Goal: Task Accomplishment & Management: Complete application form

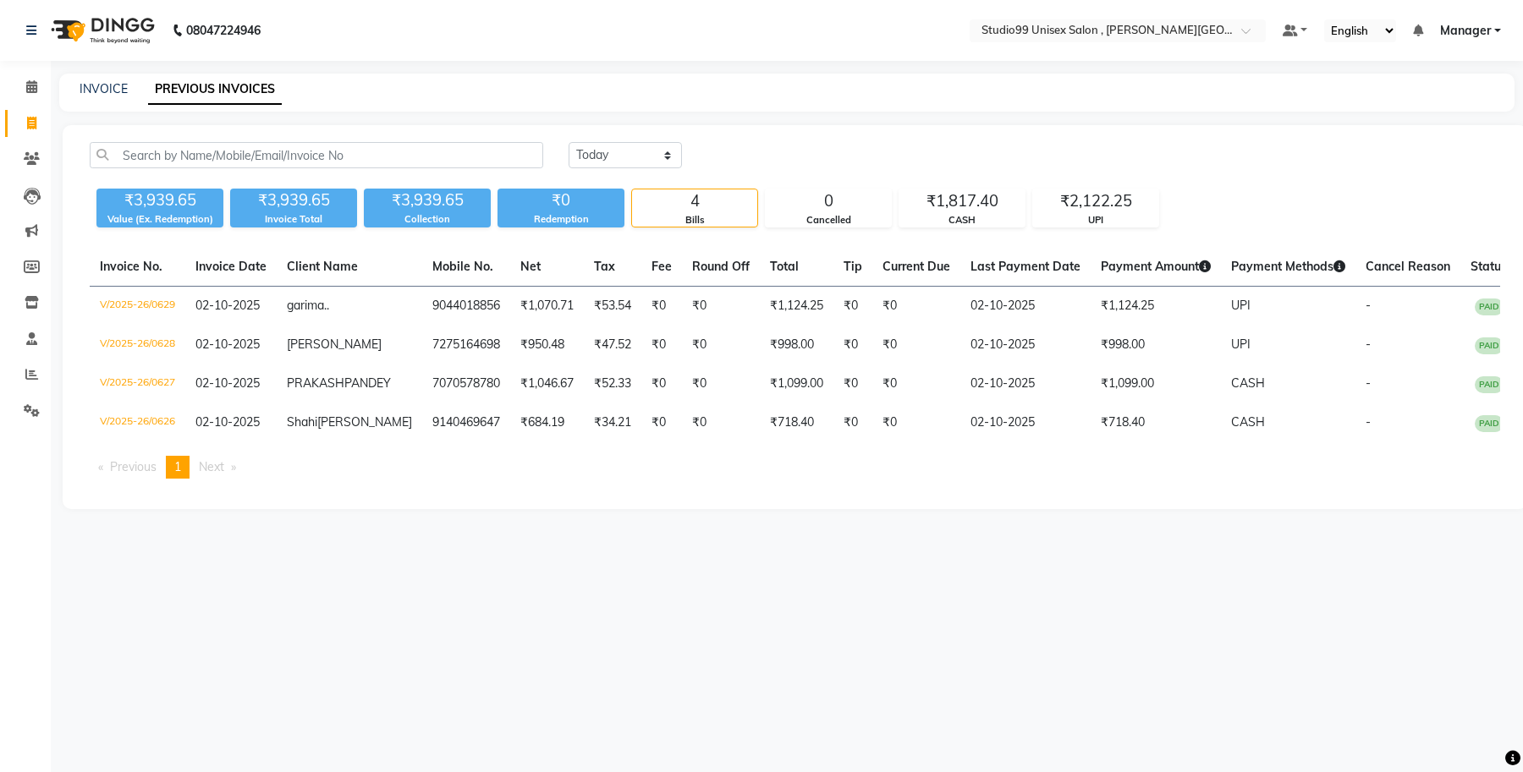
click at [93, 96] on div "INVOICE" at bounding box center [104, 89] width 48 height 18
click at [103, 89] on link "INVOICE" at bounding box center [104, 88] width 48 height 15
select select "service"
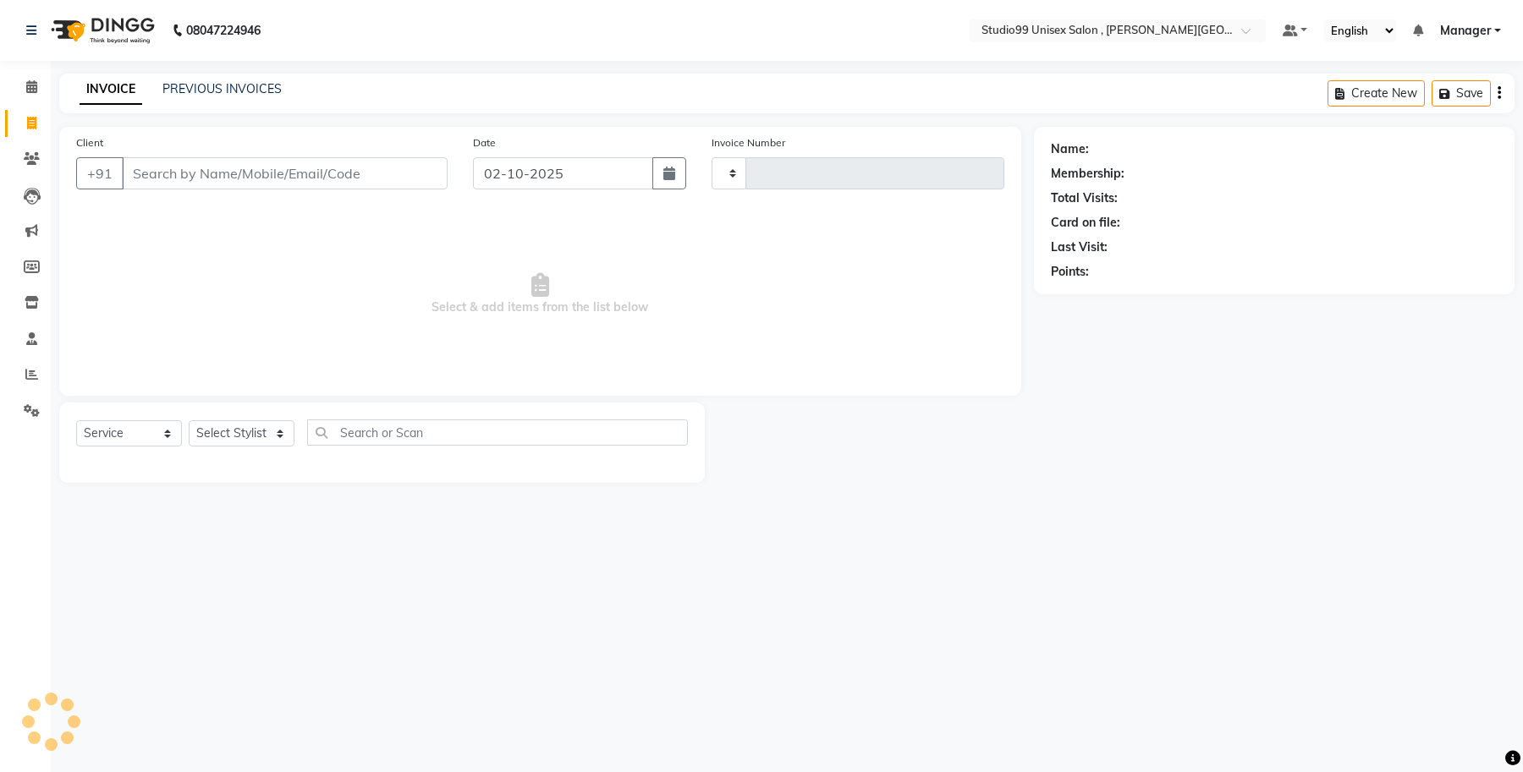
type input "0630"
select select "7699"
click at [180, 169] on input "Client" at bounding box center [285, 173] width 326 height 32
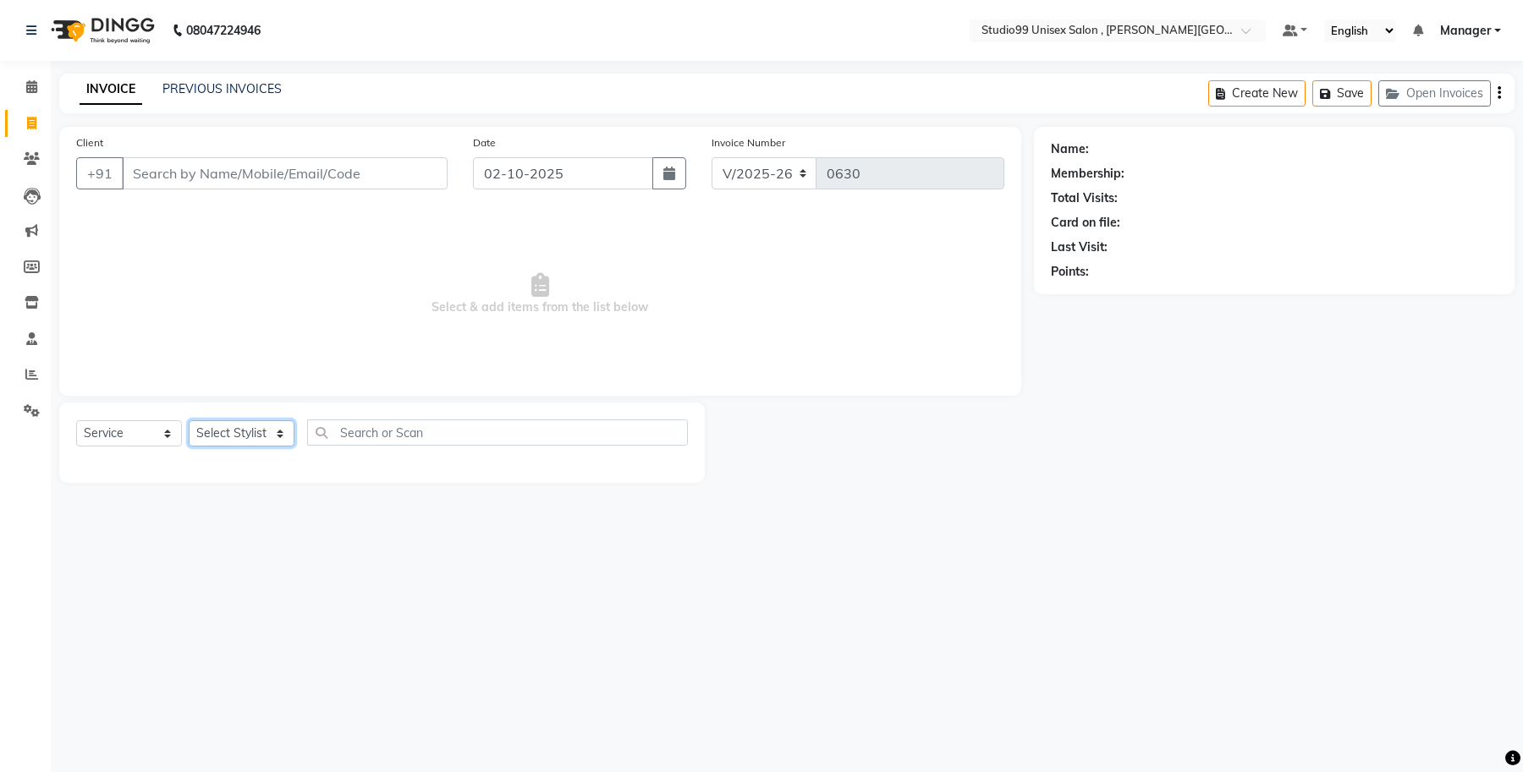
click at [272, 436] on select "Select Stylist [PERSON_NAME] [PERSON_NAME] [PERSON_NAME] Manager [PERSON_NAME]" at bounding box center [242, 433] width 106 height 26
select select "69103"
click at [189, 420] on select "Select Stylist [PERSON_NAME] [PERSON_NAME] [PERSON_NAME] Manager [PERSON_NAME]" at bounding box center [242, 433] width 106 height 26
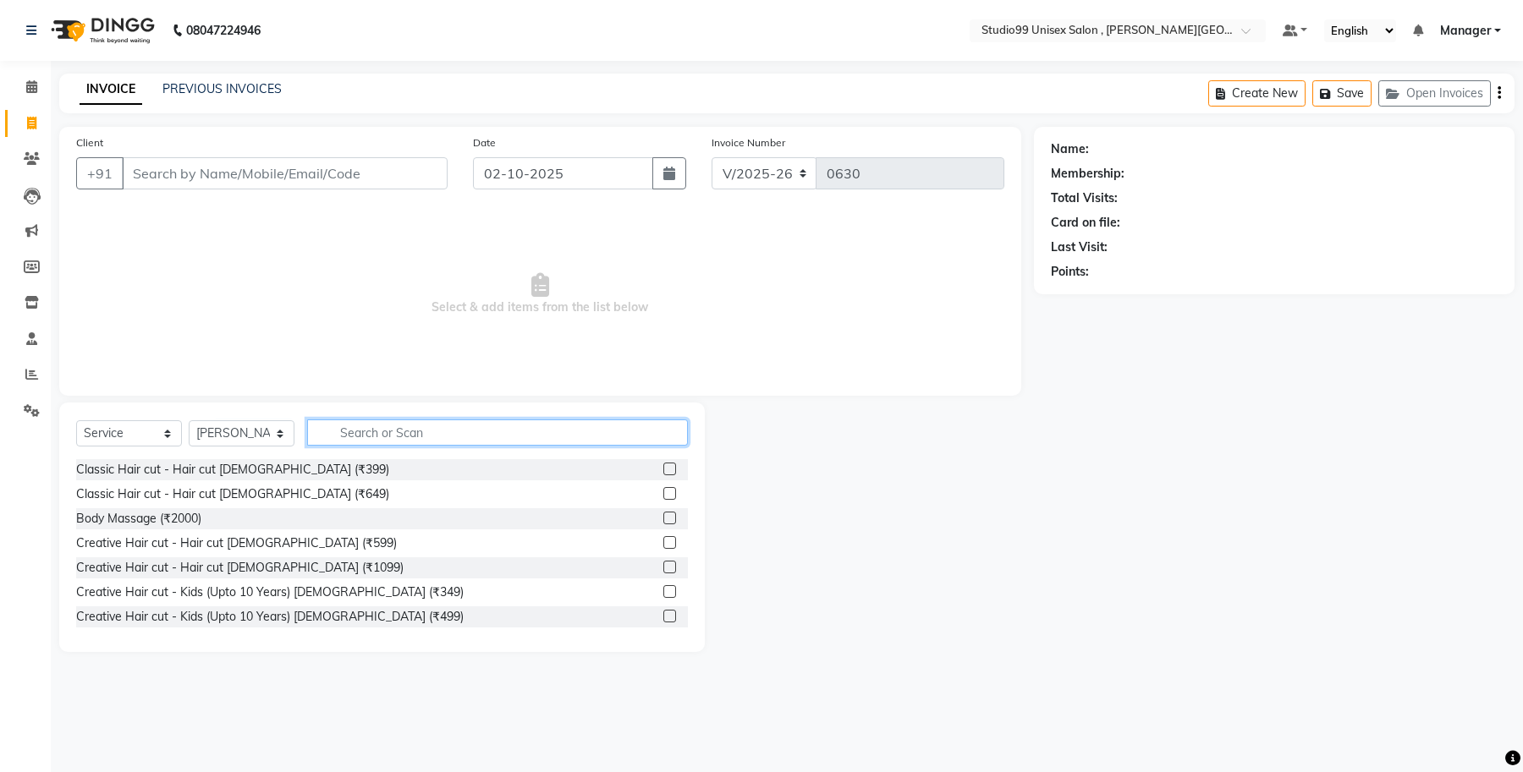
click at [412, 429] on input "text" at bounding box center [497, 433] width 381 height 26
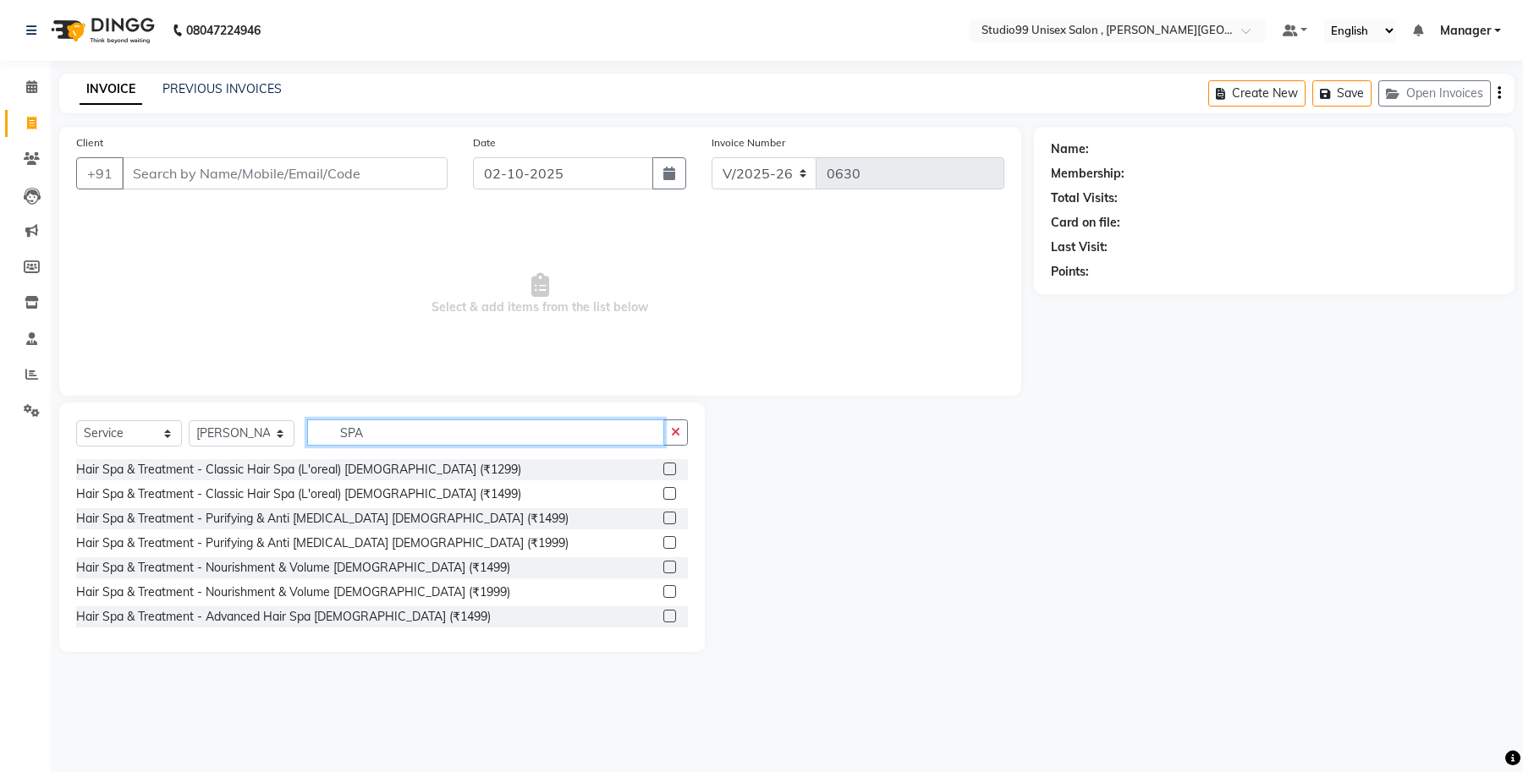
type input "SPA"
click at [663, 493] on label at bounding box center [669, 493] width 13 height 13
click at [663, 493] on input "checkbox" at bounding box center [668, 494] width 11 height 11
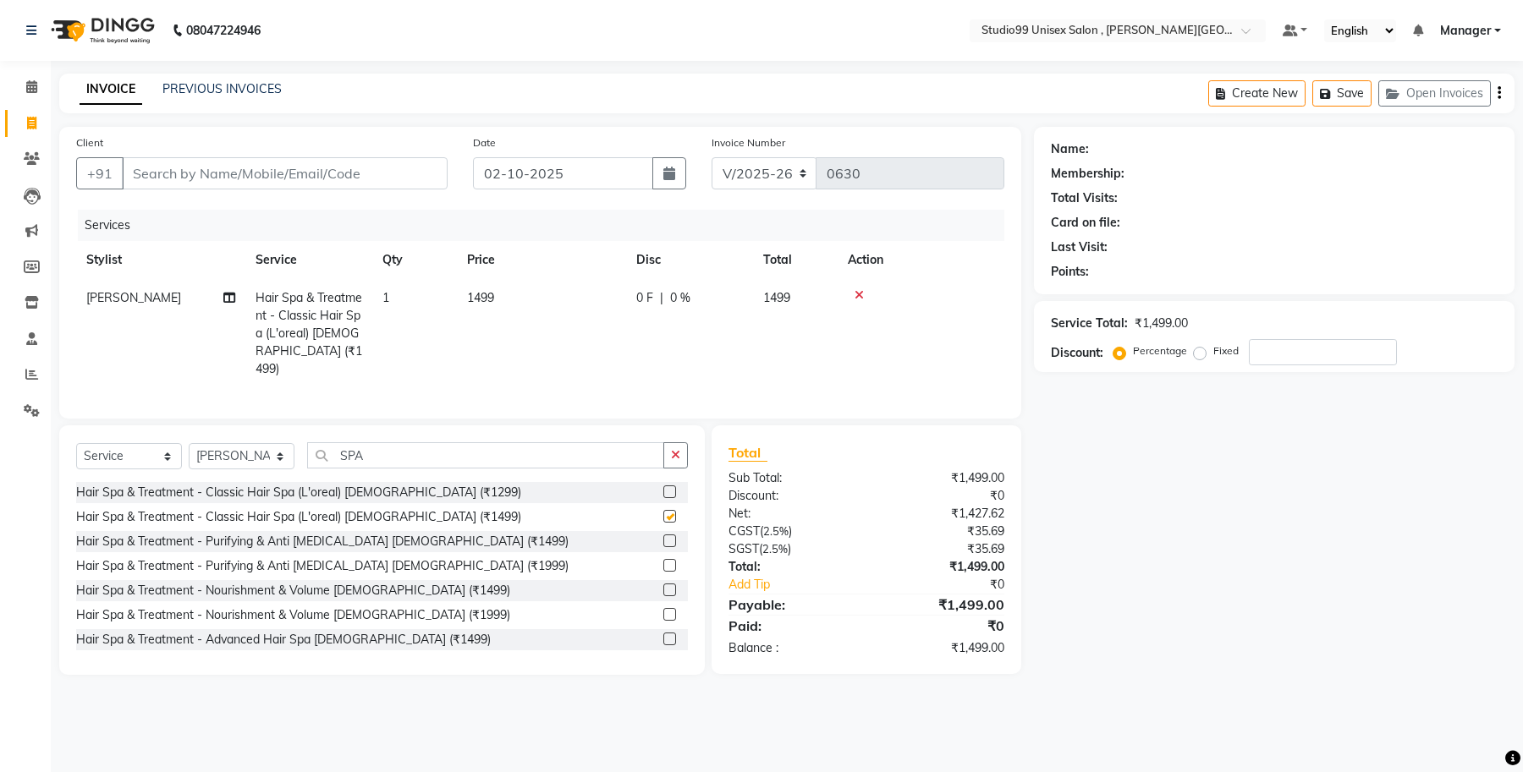
checkbox input "false"
click at [413, 450] on input "SPA" at bounding box center [485, 455] width 357 height 26
type input "S"
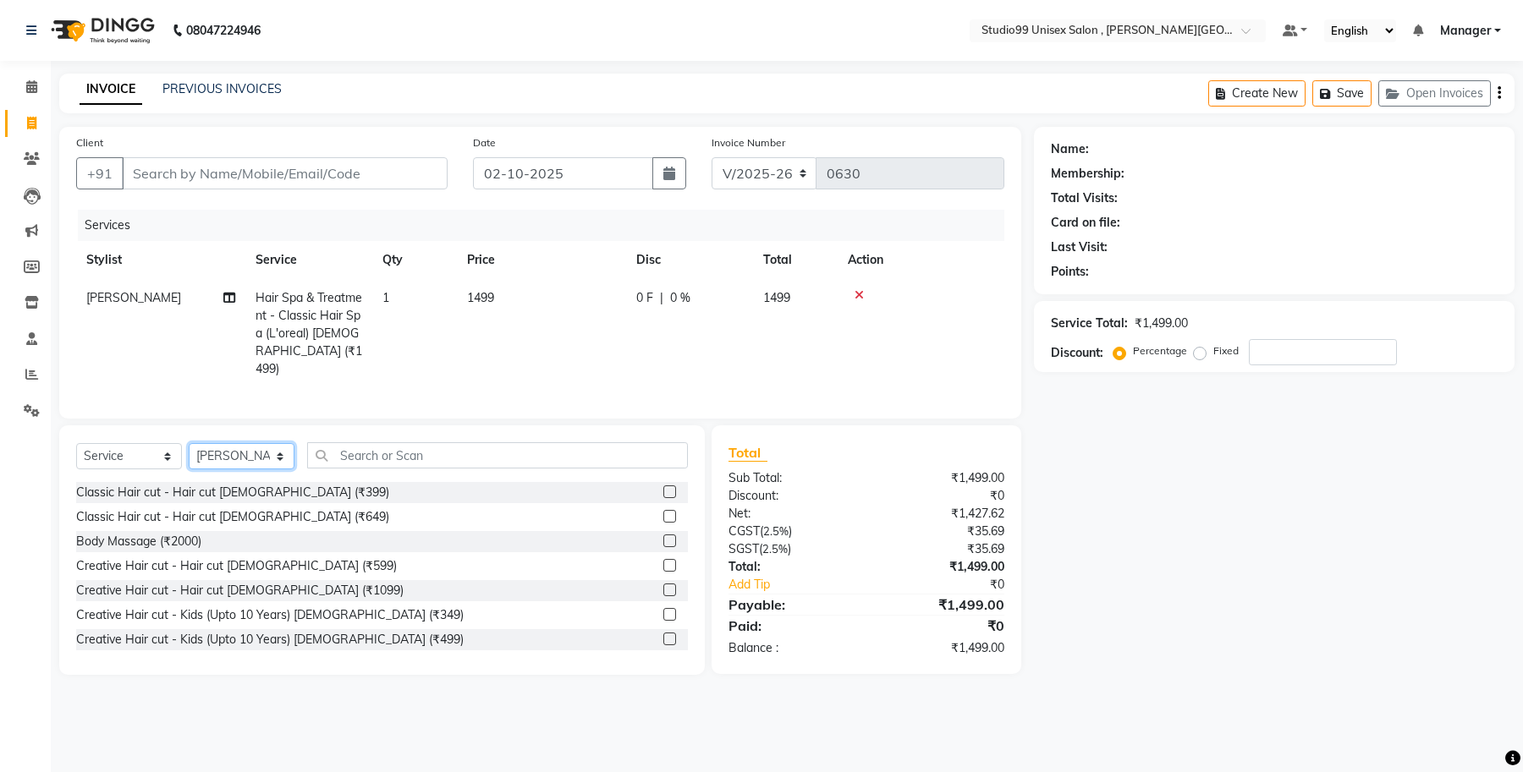
click at [268, 455] on select "Select Stylist [PERSON_NAME] [PERSON_NAME] [PERSON_NAME] Manager [PERSON_NAME]" at bounding box center [242, 456] width 106 height 26
select select "83225"
click at [189, 443] on select "Select Stylist [PERSON_NAME] [PERSON_NAME] [PERSON_NAME] Manager [PERSON_NAME]" at bounding box center [242, 456] width 106 height 26
click at [375, 454] on input "text" at bounding box center [497, 455] width 381 height 26
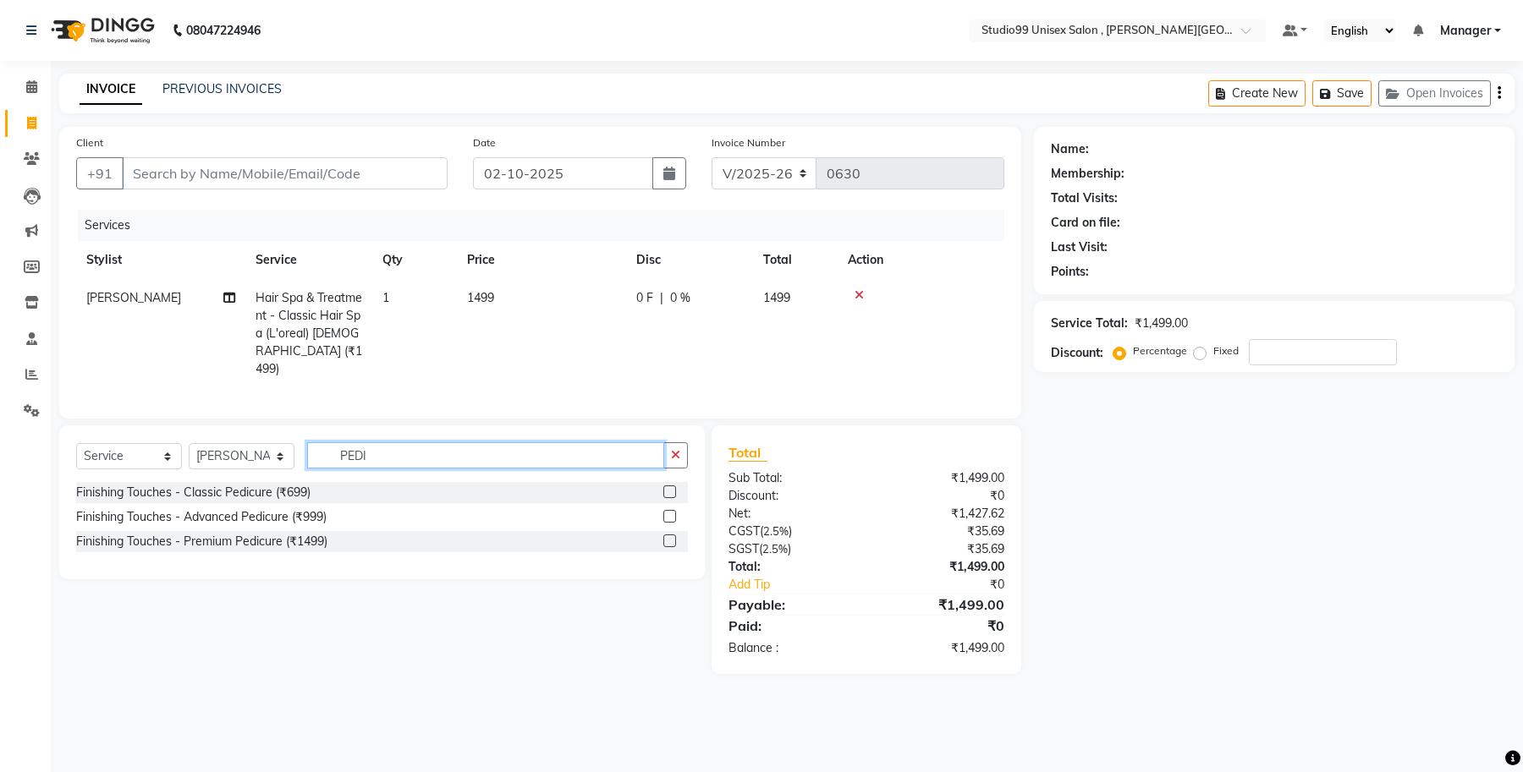
type input "PEDI"
click at [671, 496] on label at bounding box center [669, 492] width 13 height 13
click at [671, 496] on input "checkbox" at bounding box center [668, 492] width 11 height 11
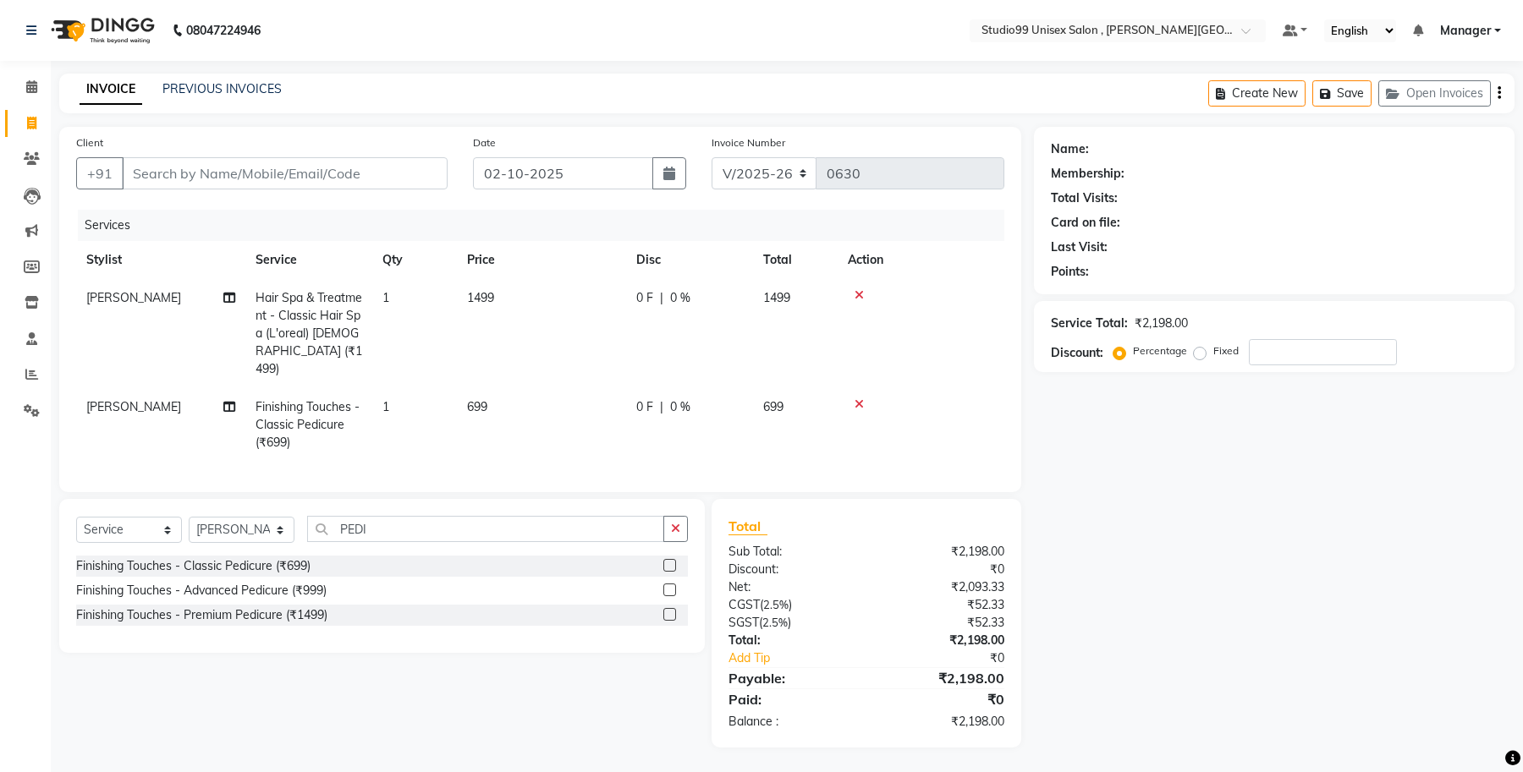
click at [667, 567] on label at bounding box center [669, 565] width 13 height 13
click at [667, 567] on input "checkbox" at bounding box center [668, 566] width 11 height 11
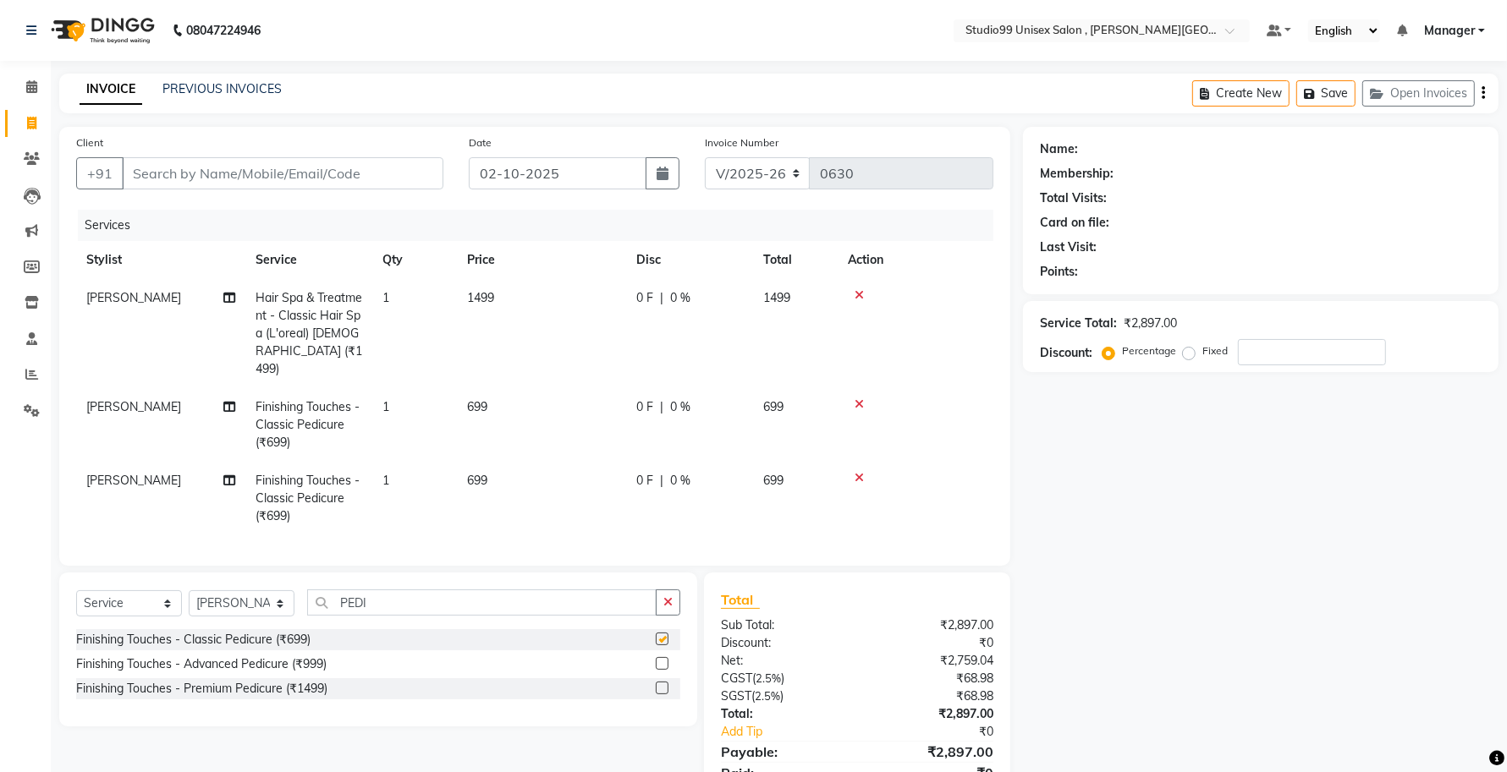
checkbox input "false"
click at [433, 607] on input "PEDI" at bounding box center [481, 603] width 349 height 26
type input "P"
type input "MANI"
click at [661, 636] on label at bounding box center [662, 639] width 13 height 13
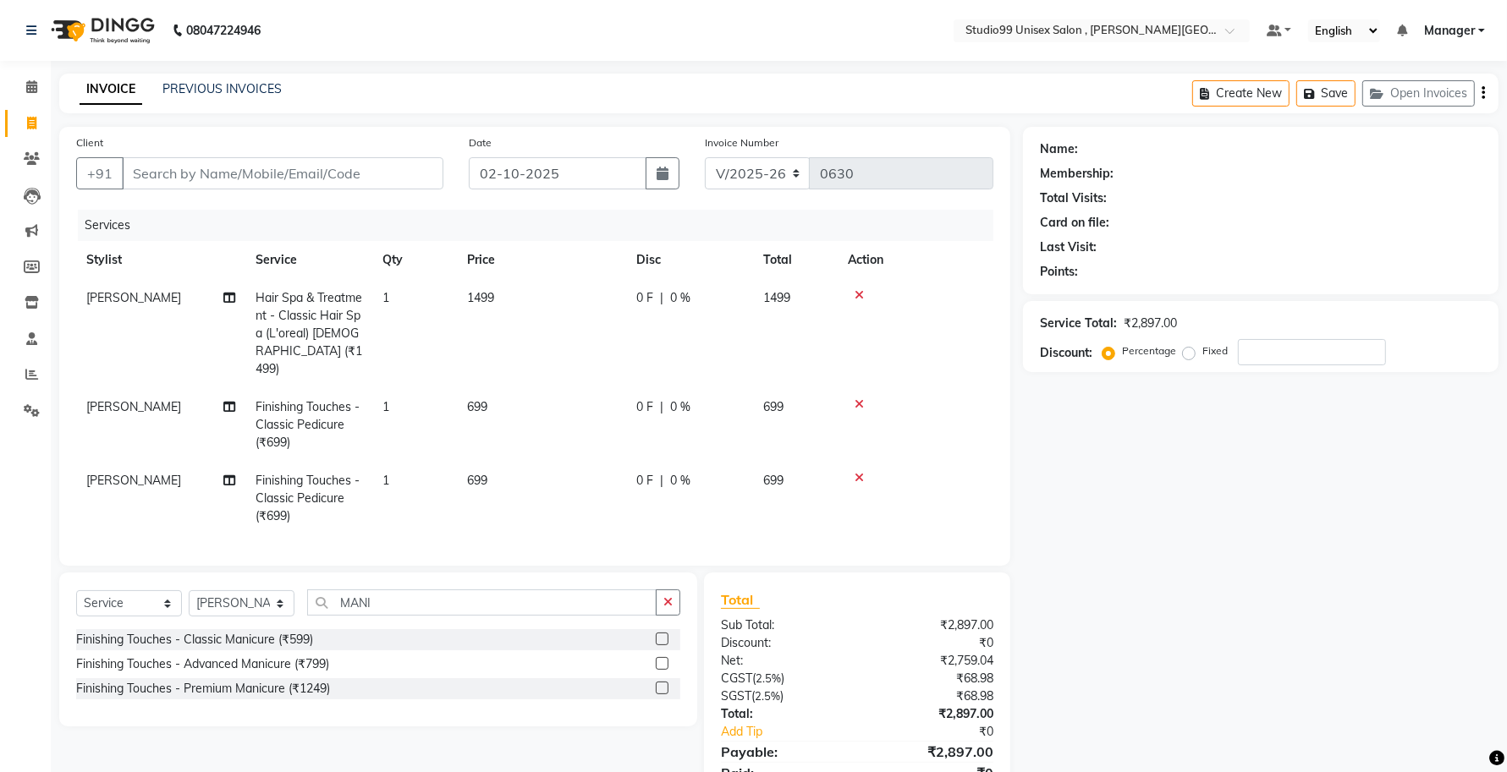
click at [661, 636] on input "checkbox" at bounding box center [661, 640] width 11 height 11
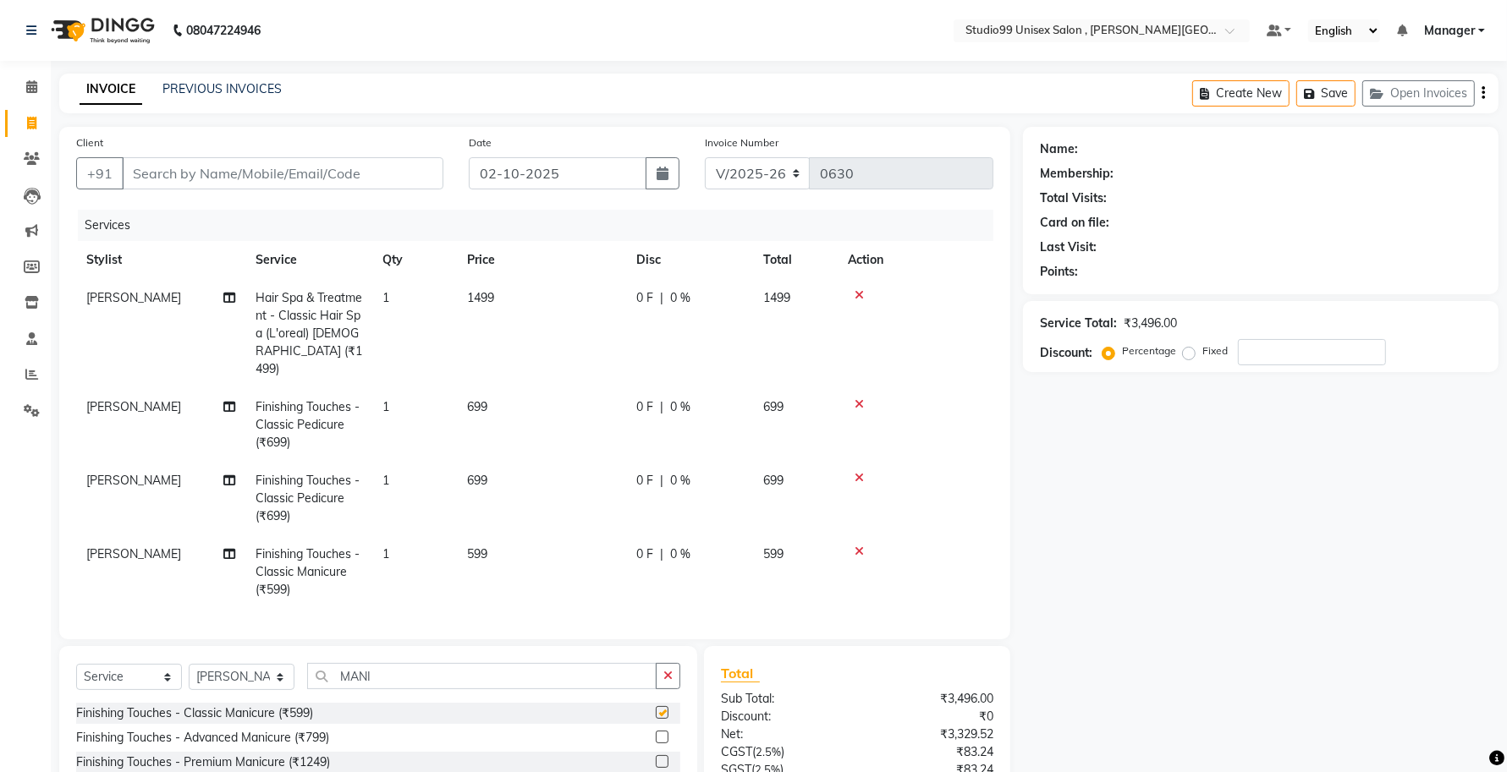
checkbox input "false"
click at [861, 472] on icon at bounding box center [858, 478] width 9 height 12
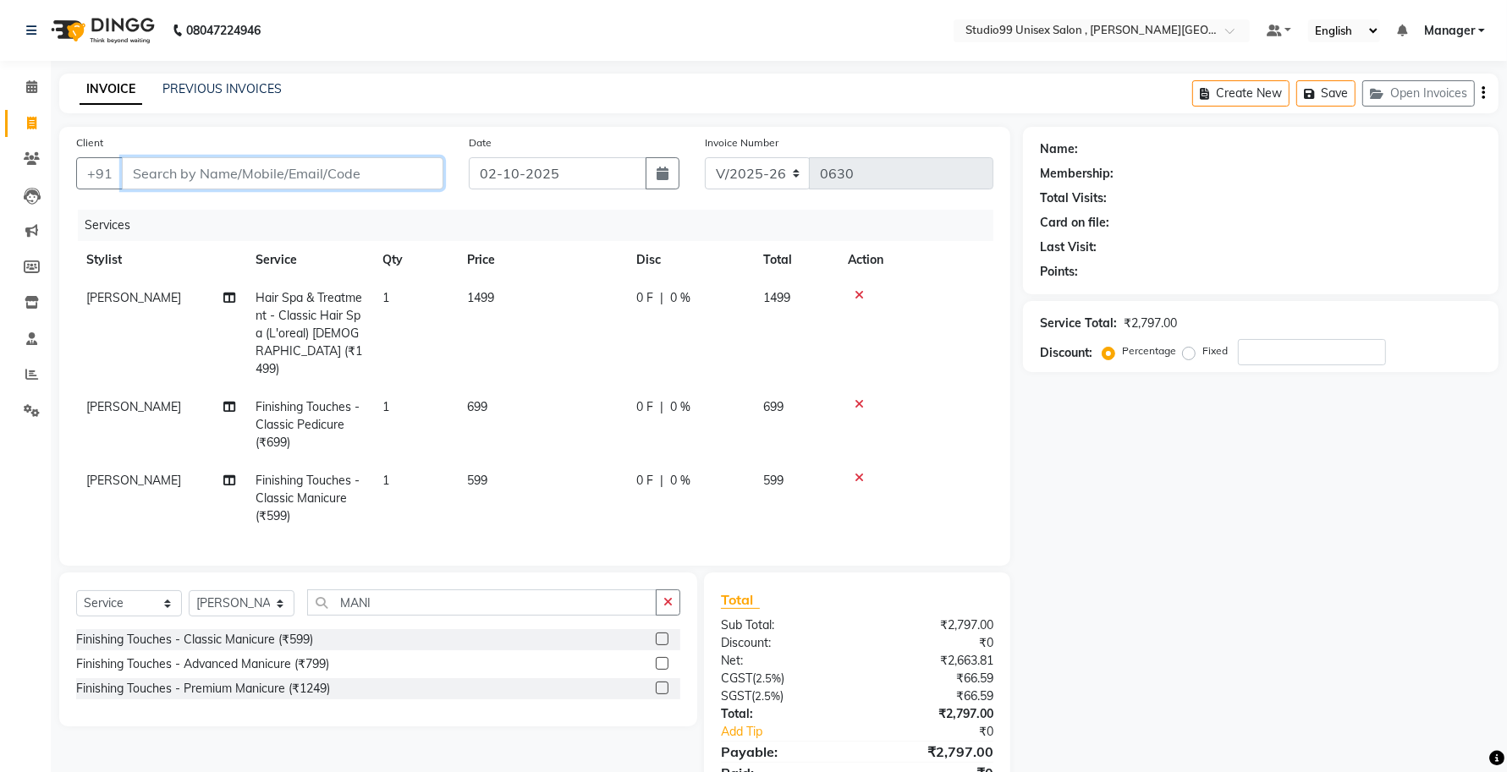
click at [327, 174] on input "Client" at bounding box center [282, 173] width 321 height 32
type input "9"
type input "0"
type input "9263645732"
click at [395, 180] on span "Add Client" at bounding box center [399, 173] width 67 height 17
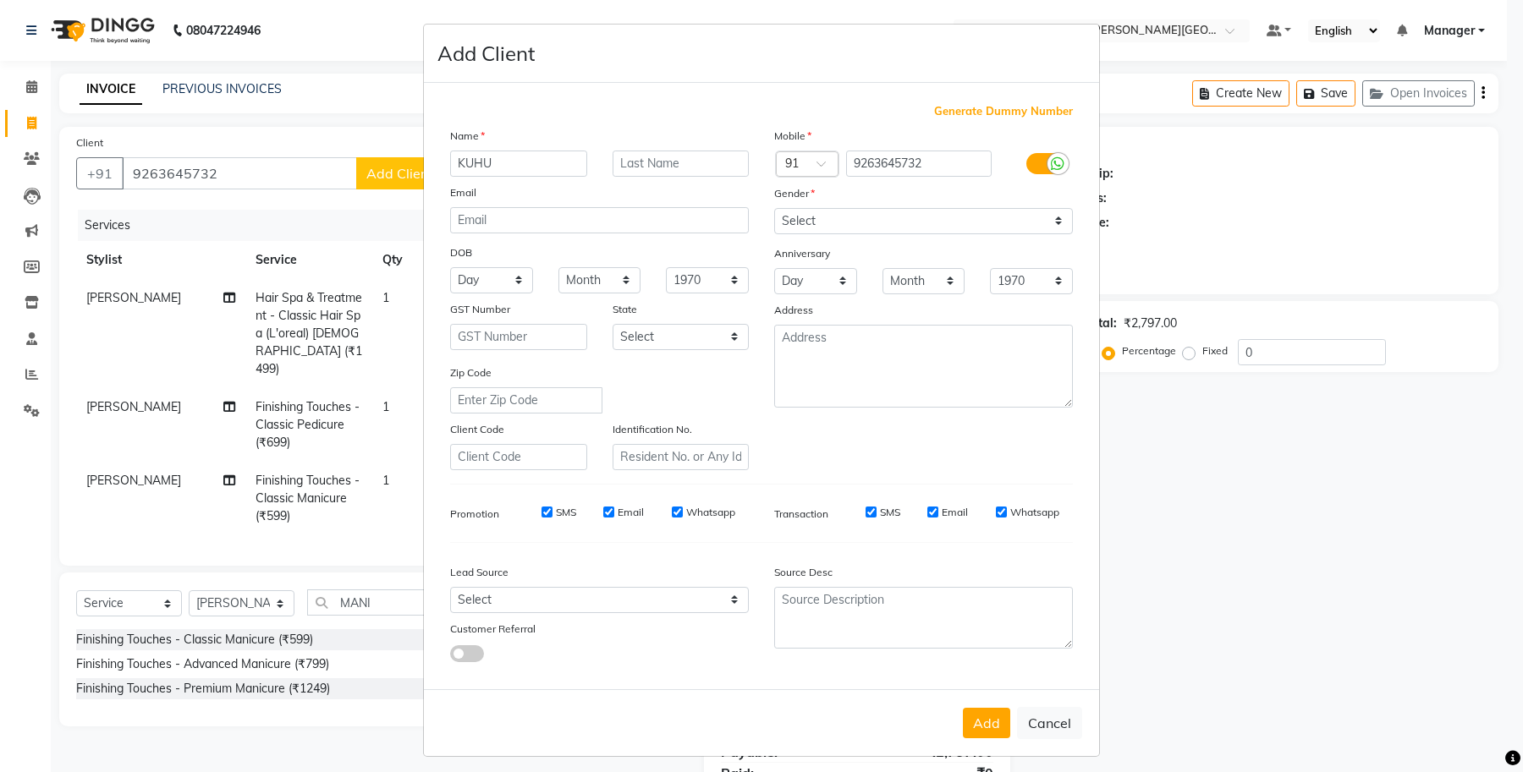
type input "KUHU"
click at [657, 162] on input "text" at bounding box center [681, 164] width 137 height 26
type input ".."
click at [817, 212] on select "Select [DEMOGRAPHIC_DATA] [DEMOGRAPHIC_DATA] Other Prefer Not To Say" at bounding box center [923, 221] width 299 height 26
select select "[DEMOGRAPHIC_DATA]"
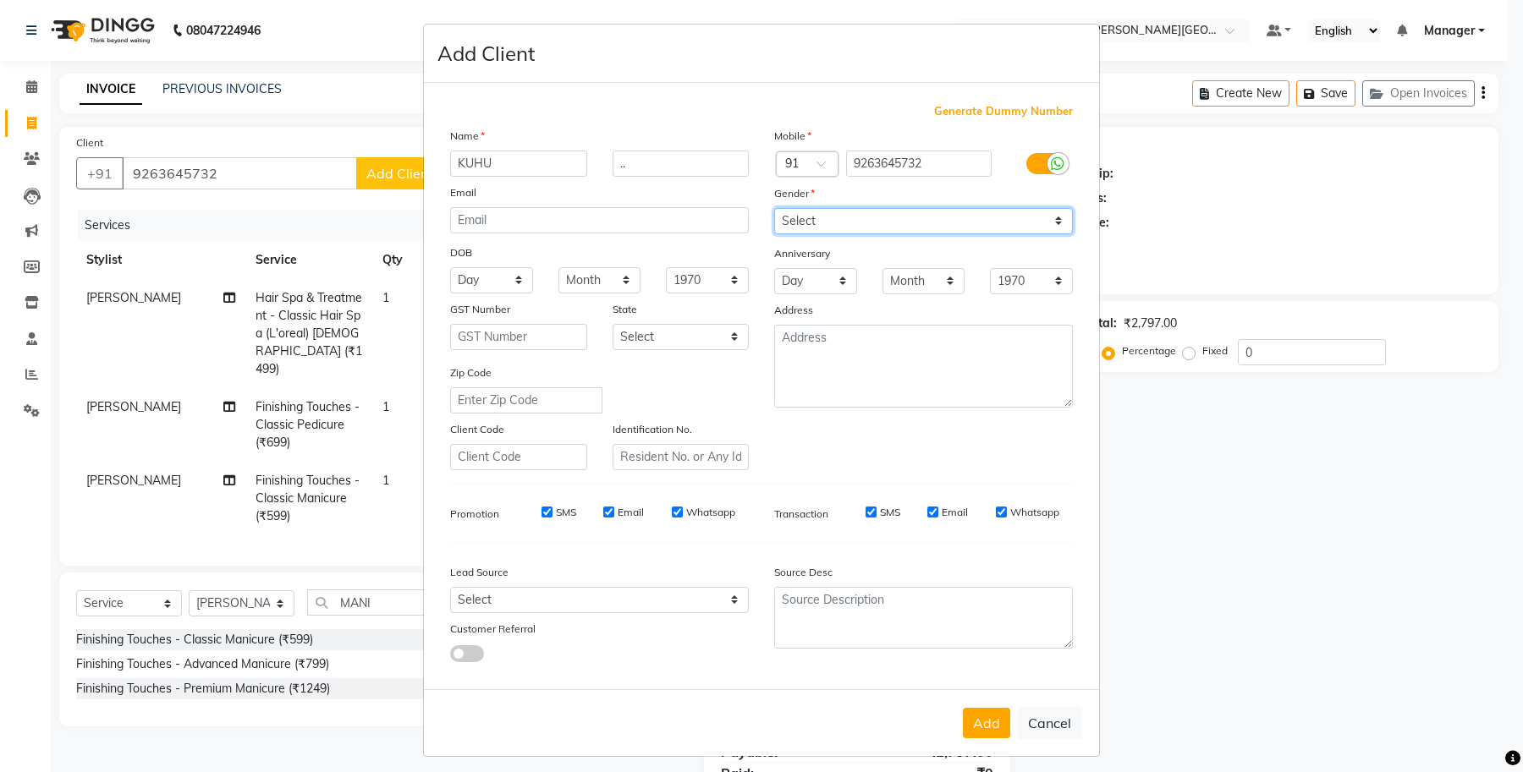
click at [774, 208] on select "Select [DEMOGRAPHIC_DATA] [DEMOGRAPHIC_DATA] Other Prefer Not To Say" at bounding box center [923, 221] width 299 height 26
click at [514, 280] on select "Day 01 02 03 04 05 06 07 08 09 10 11 12 13 14 15 16 17 18 19 20 21 22 23 24 25 …" at bounding box center [491, 280] width 83 height 26
select select "18"
click at [450, 267] on select "Day 01 02 03 04 05 06 07 08 09 10 11 12 13 14 15 16 17 18 19 20 21 22 23 24 25 …" at bounding box center [491, 280] width 83 height 26
click at [618, 269] on select "Month January February March April May June July August September October Novem…" at bounding box center [599, 280] width 83 height 26
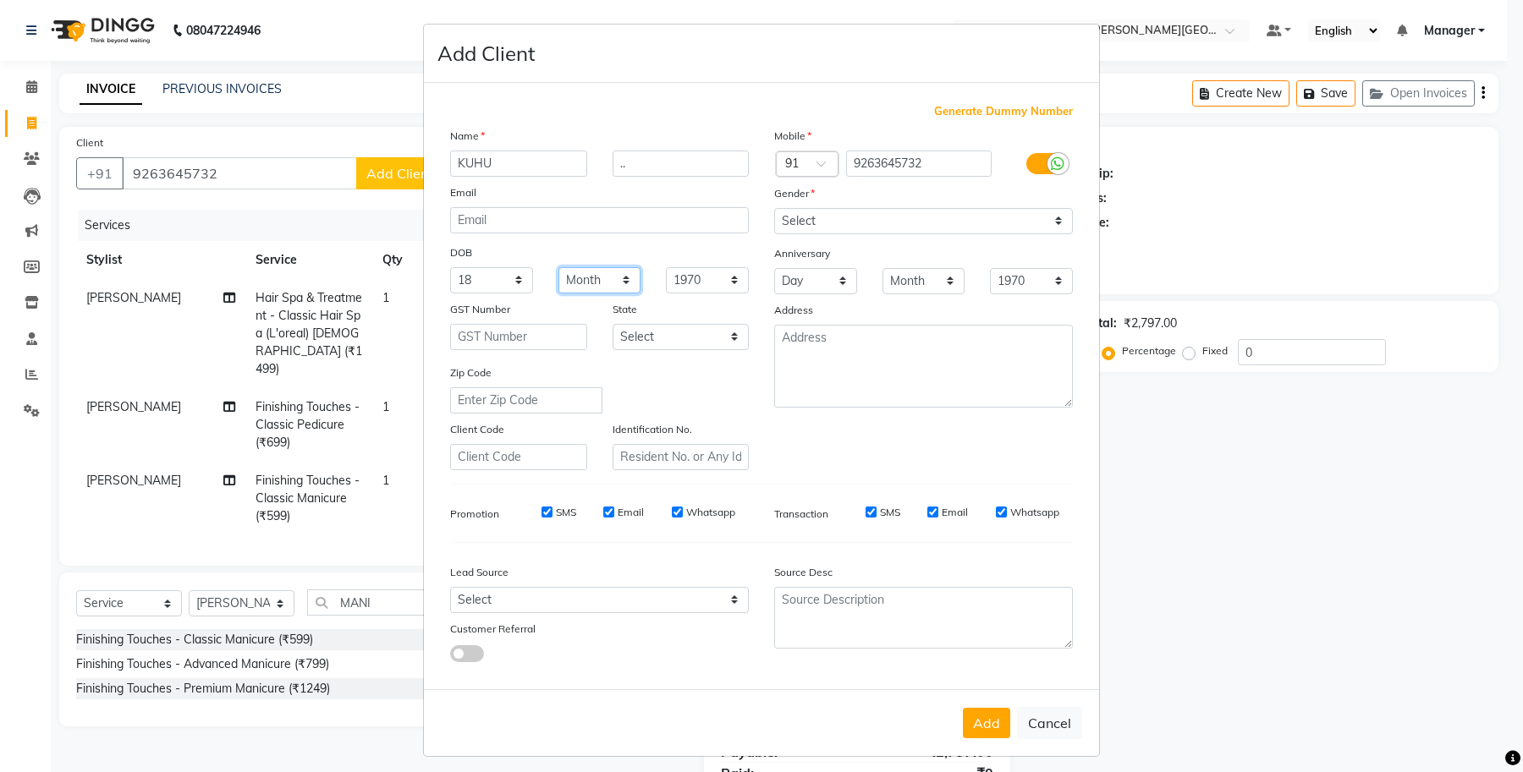
select select "12"
click at [558, 267] on select "Month January February March April May June July August September October Novem…" at bounding box center [599, 280] width 83 height 26
click at [703, 277] on select "1940 1941 1942 1943 1944 1945 1946 1947 1948 1949 1950 1951 1952 1953 1954 1955…" at bounding box center [707, 280] width 83 height 26
select select "2002"
click at [666, 267] on select "1940 1941 1942 1943 1944 1945 1946 1947 1948 1949 1950 1951 1952 1953 1954 1955…" at bounding box center [707, 280] width 83 height 26
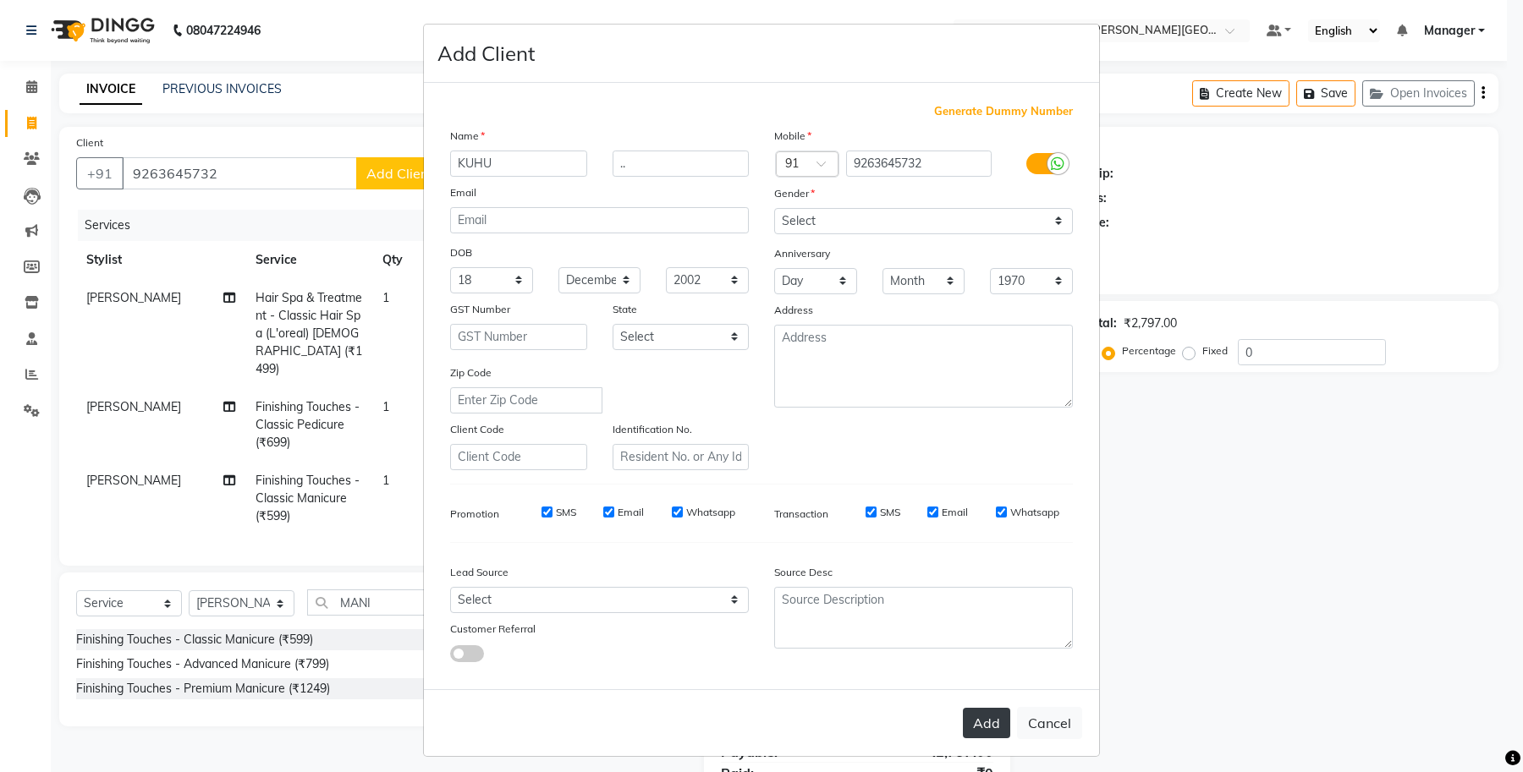
click at [967, 708] on button "Add" at bounding box center [986, 723] width 47 height 30
select select
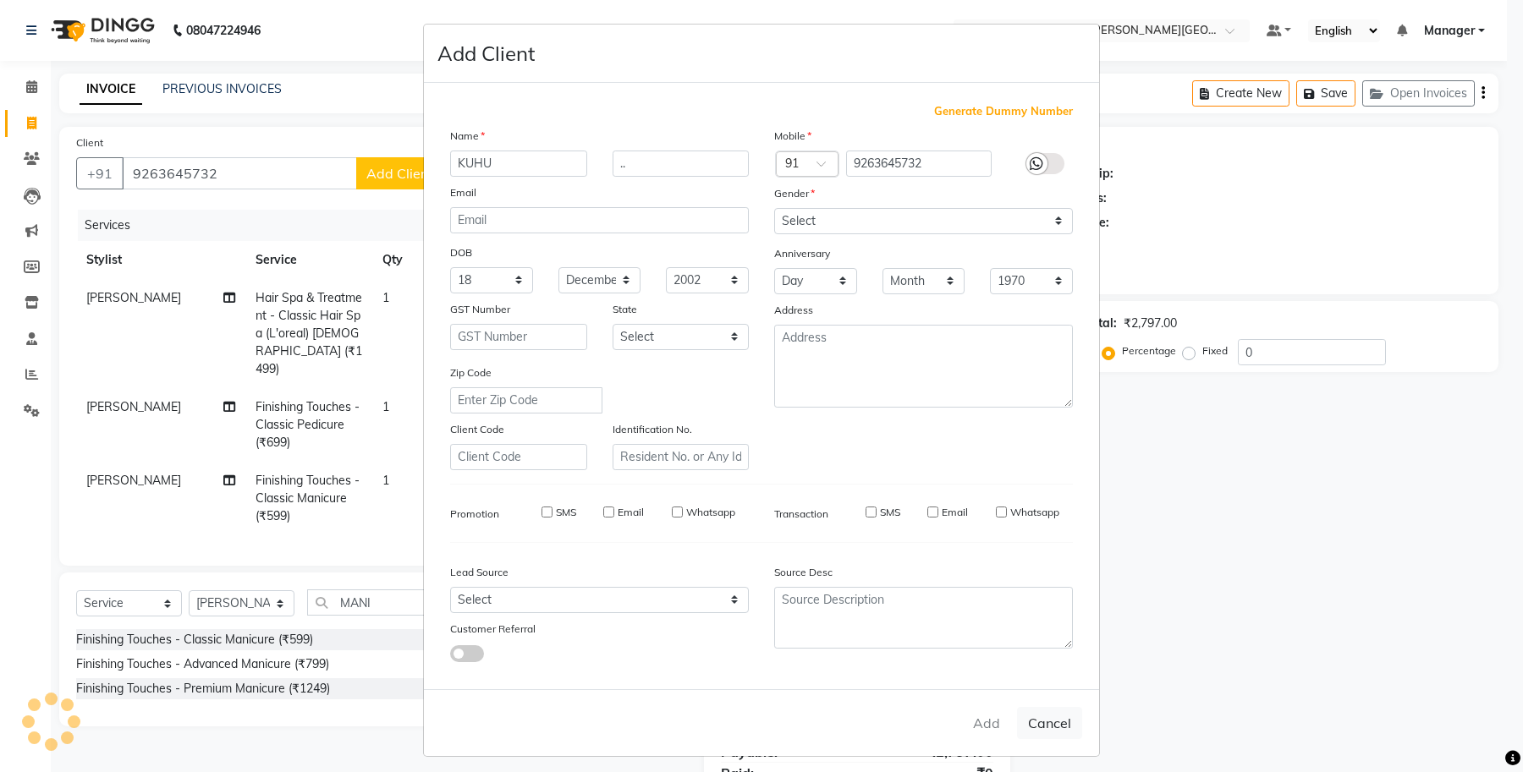
select select
checkbox input "false"
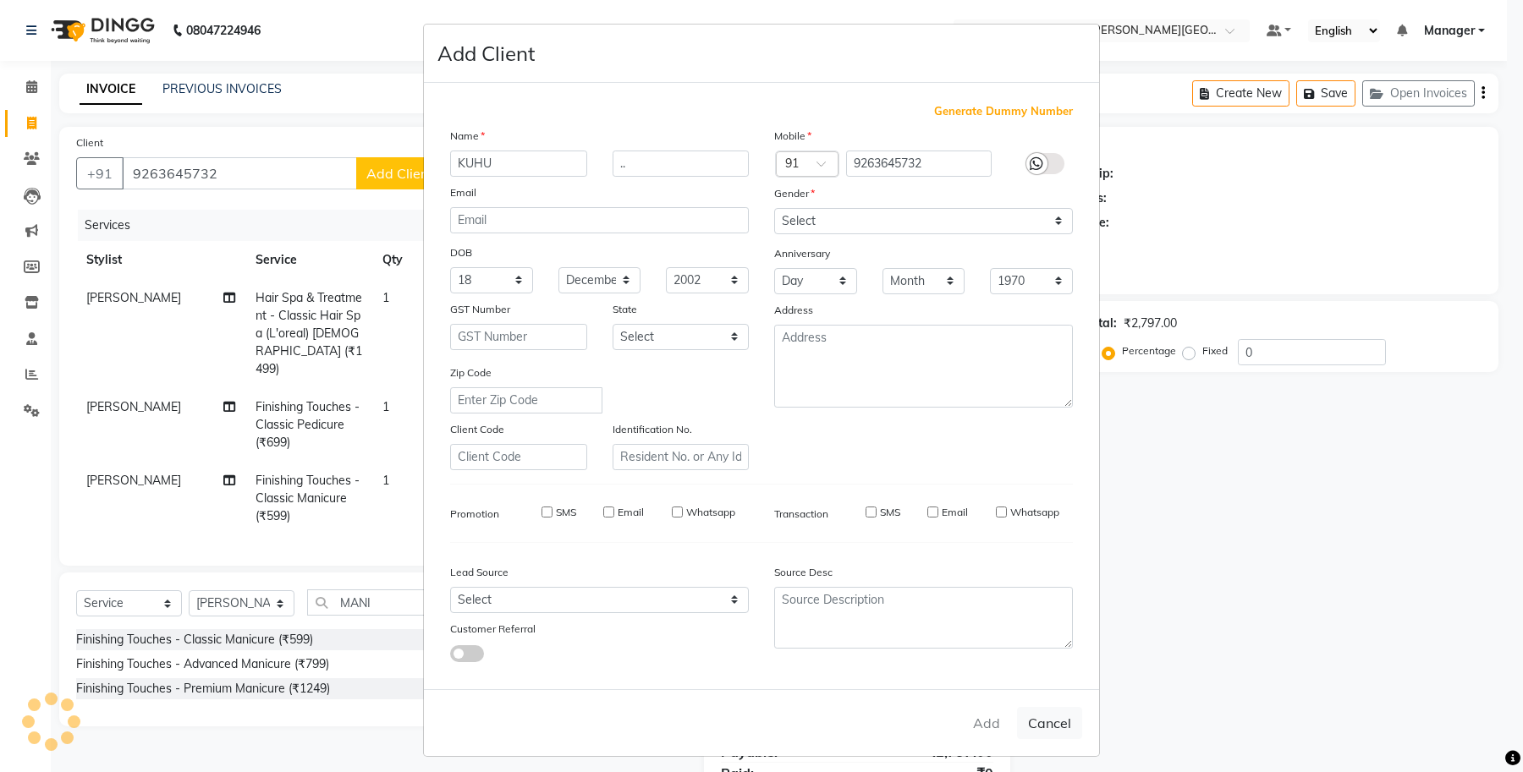
checkbox input "false"
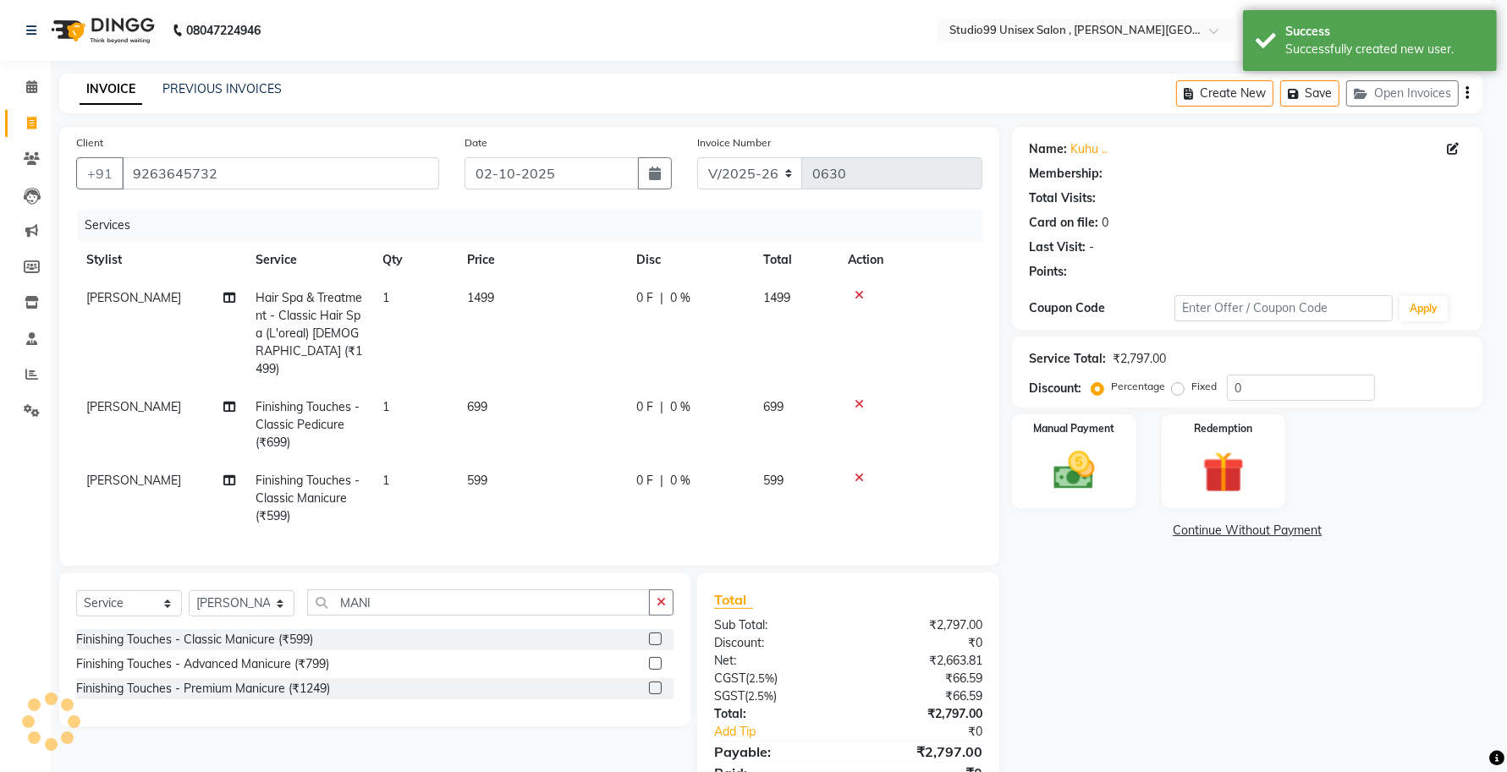
select select "1: Object"
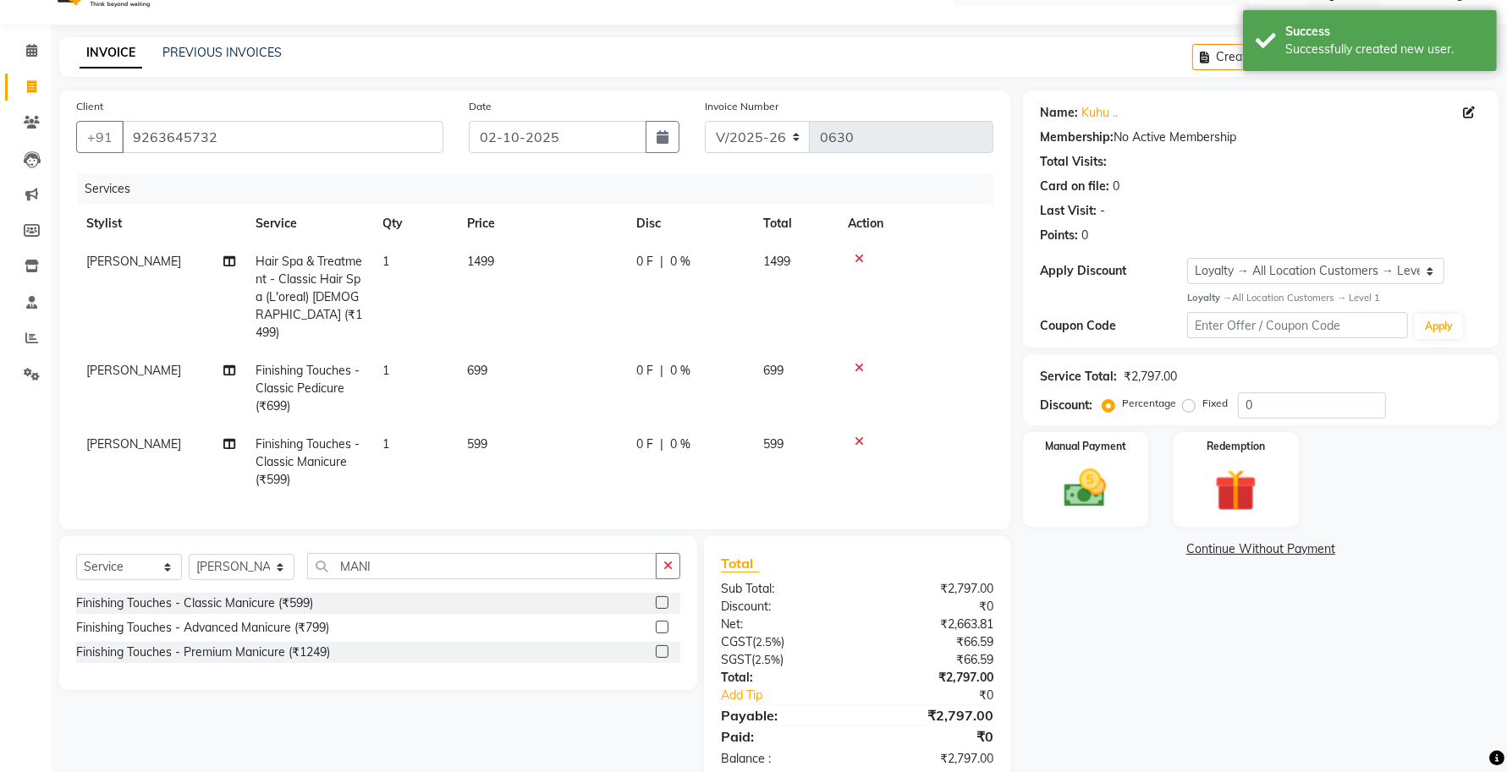
scroll to position [72, 0]
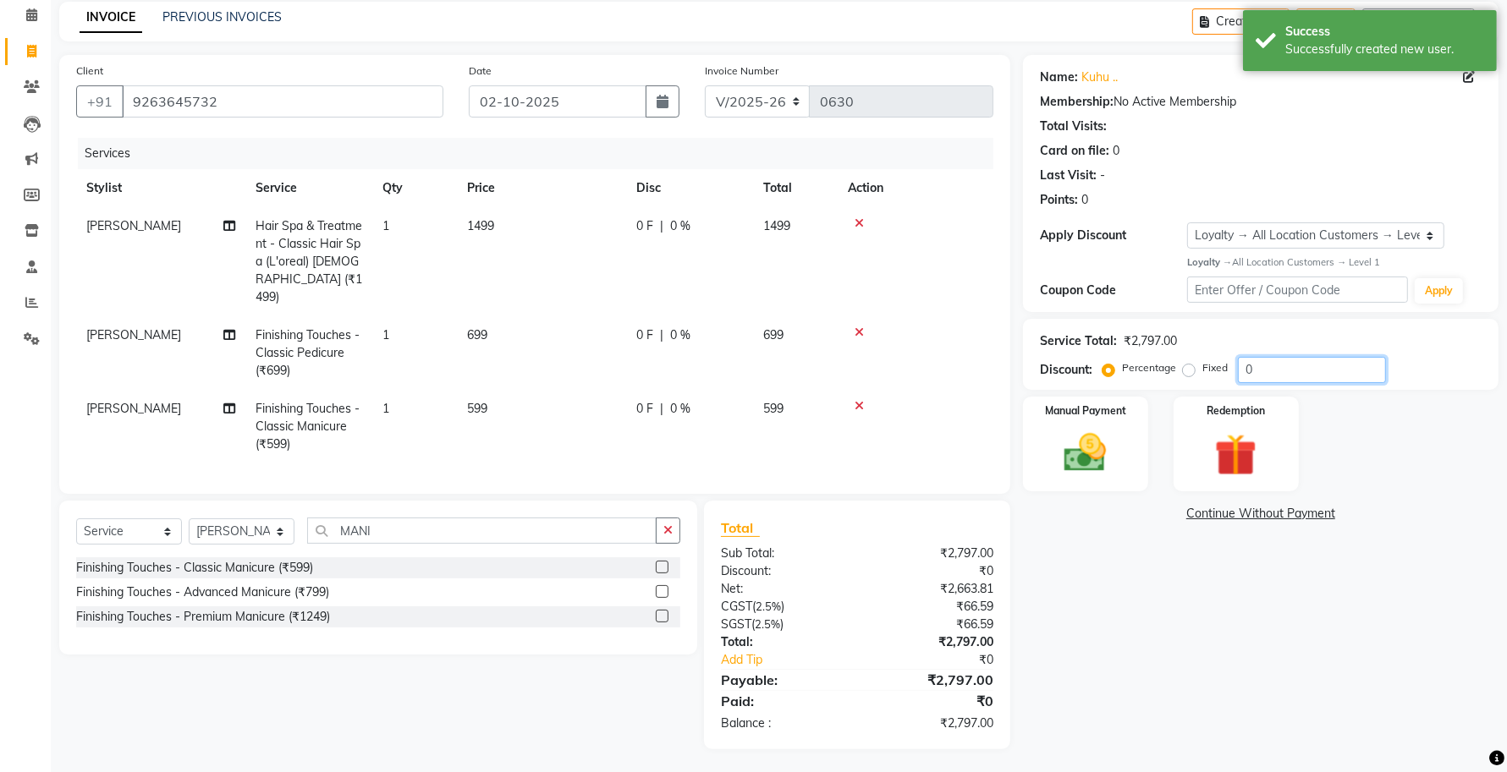
click at [1261, 374] on input "0" at bounding box center [1312, 370] width 148 height 26
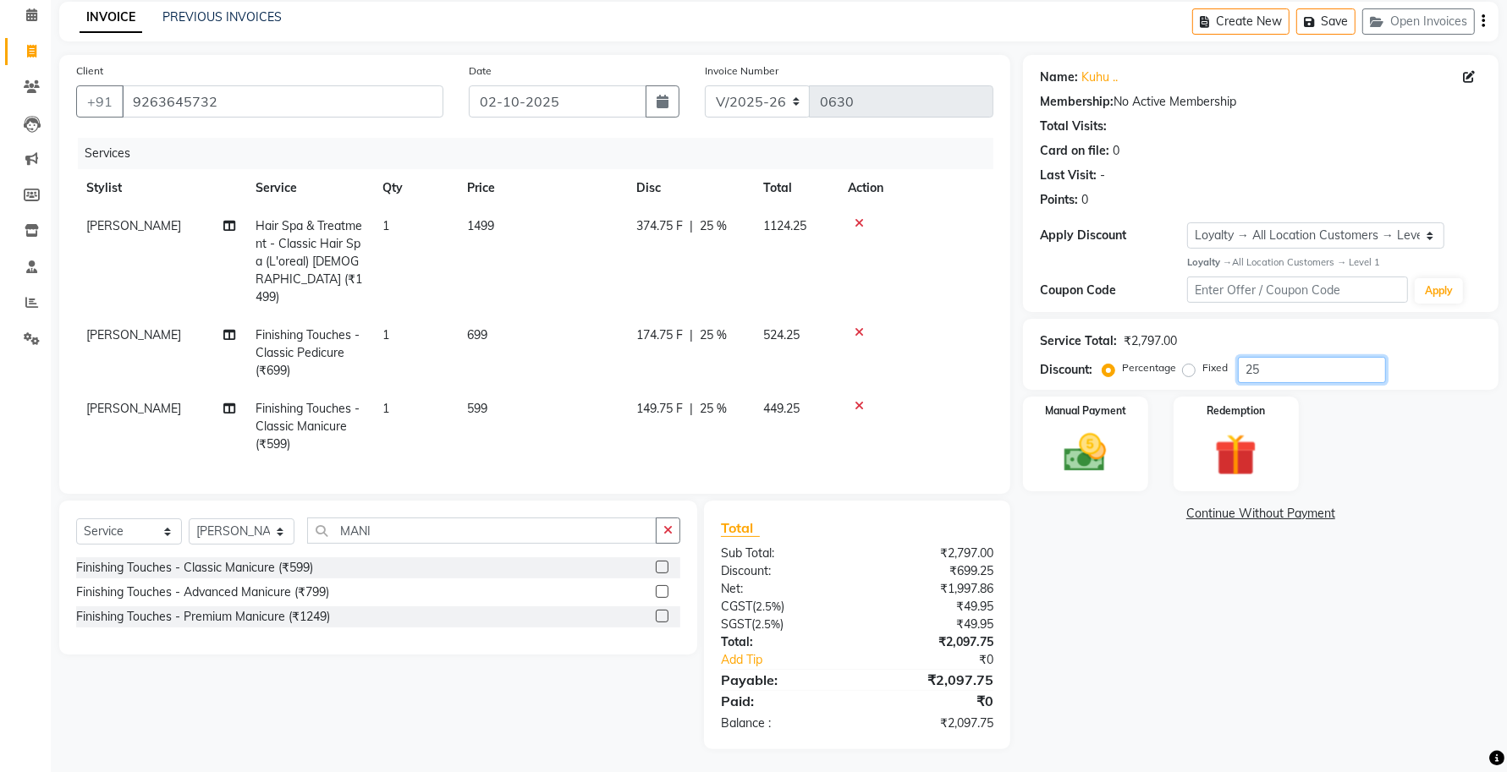
type input "2"
drag, startPoint x: 1303, startPoint y: 142, endPoint x: 783, endPoint y: 506, distance: 634.2
click at [1225, 332] on main "INVOICE PREVIOUS INVOICES Create New Save Open Invoices Client [PHONE_NUMBER] D…" at bounding box center [779, 388] width 1456 height 773
click at [1076, 601] on div "Name: Kuhu .. Membership: No Active Membership Total Visits: Card on file: 0 La…" at bounding box center [1267, 402] width 488 height 695
click at [1310, 373] on input "30" at bounding box center [1312, 370] width 148 height 26
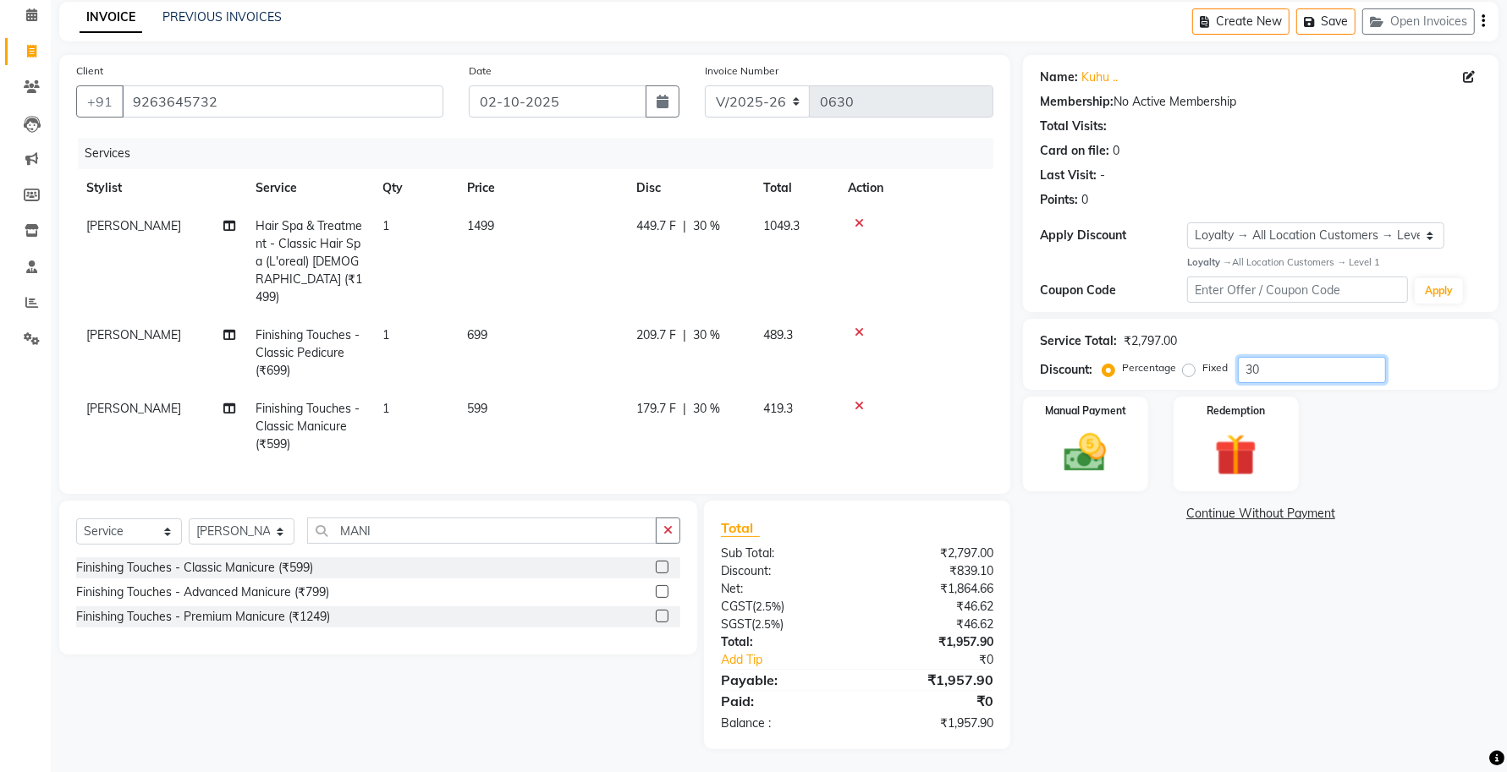
type input "3"
type input "35"
